Goal: Information Seeking & Learning: Find specific fact

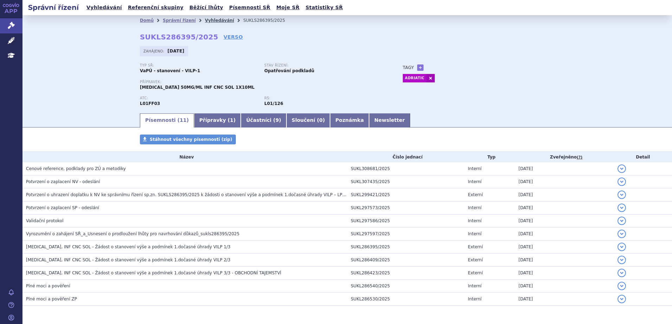
click at [208, 22] on link "Vyhledávání" at bounding box center [219, 20] width 29 height 5
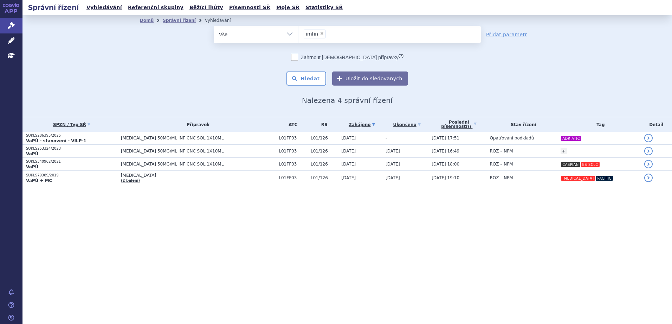
click at [321, 33] on span "×" at bounding box center [322, 33] width 4 height 4
click at [299, 33] on select "imfin" at bounding box center [298, 34] width 0 height 18
select select
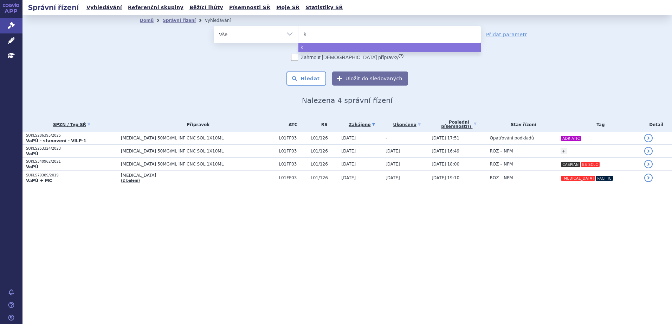
type input "ke"
type input "keyt"
type input "keytr"
select select "keytr"
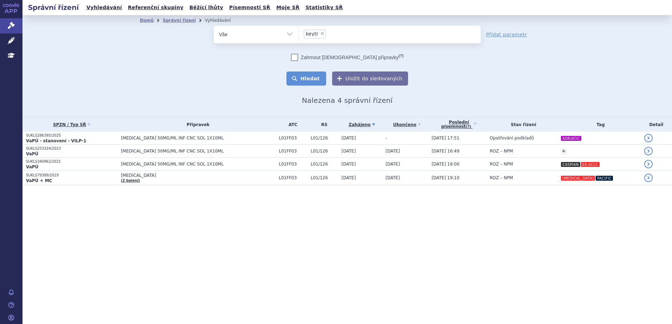
click at [319, 75] on button "Hledat" at bounding box center [307, 78] width 40 height 14
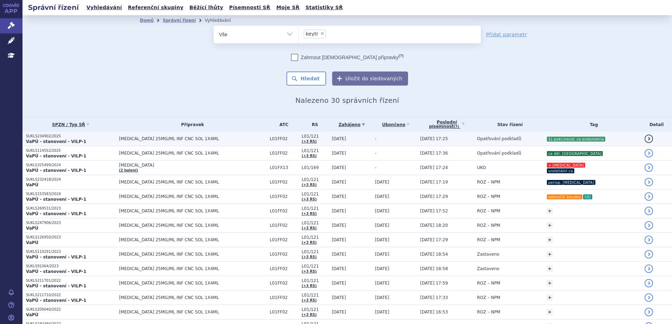
click at [216, 142] on td "[MEDICAL_DATA] 25MG/ML INF CNC SOL 1X4ML" at bounding box center [190, 139] width 151 height 14
